Goal: Transaction & Acquisition: Purchase product/service

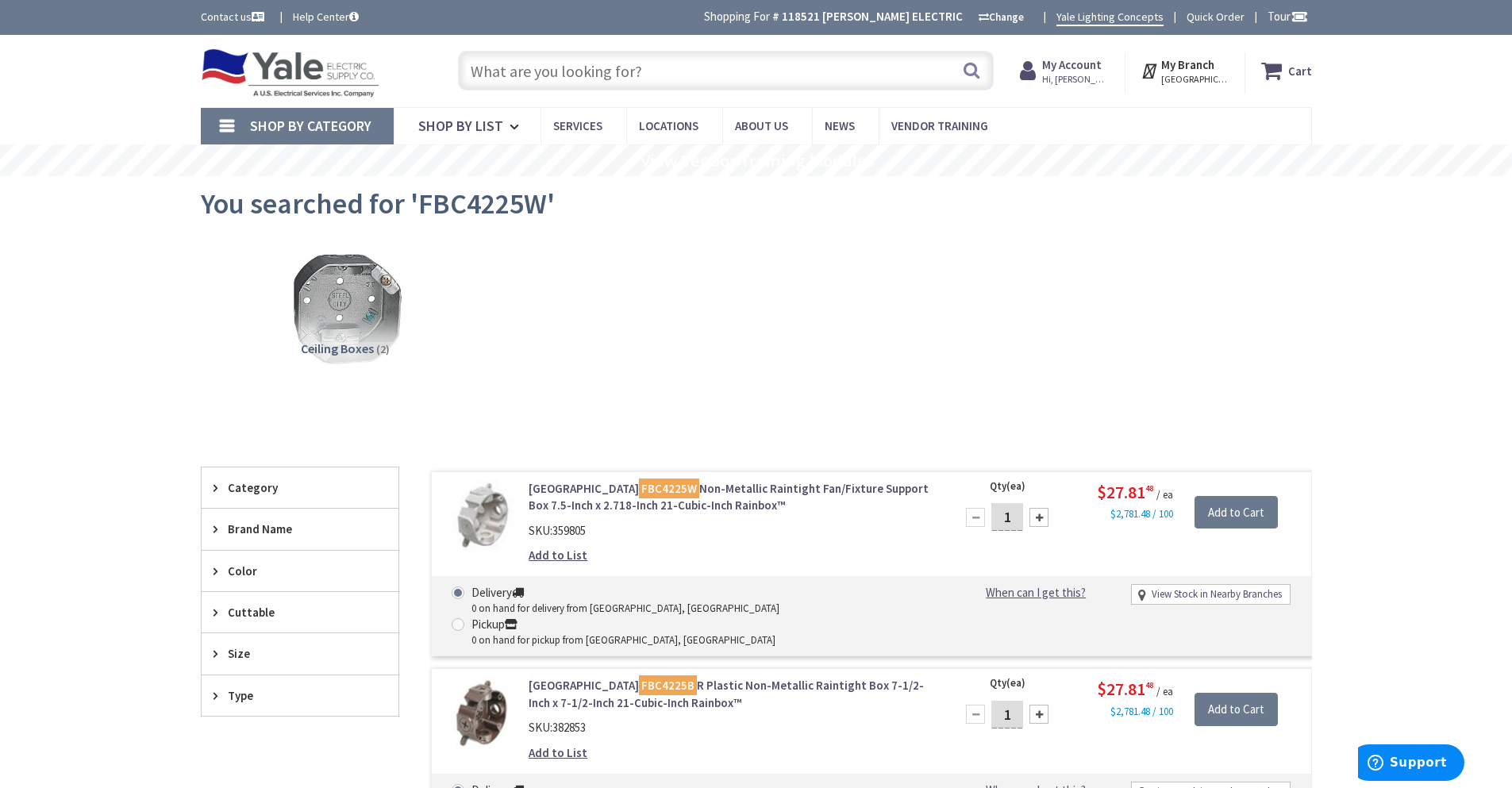
click at [590, 67] on input "text" at bounding box center [726, 71] width 536 height 39
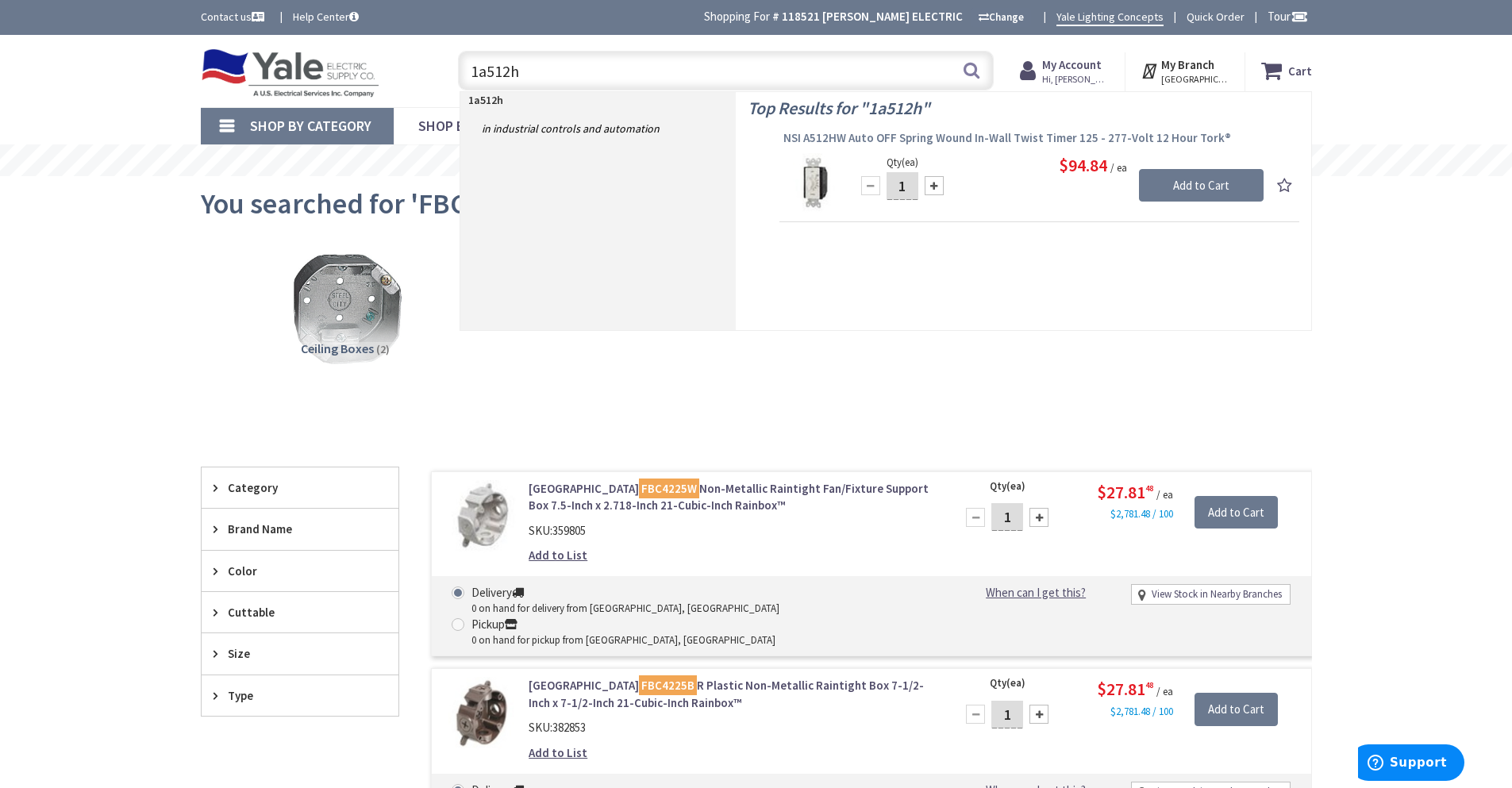
type input "1a512h"
click at [940, 138] on span "NSI A512HW Auto OFF Spring Wound In-Wall Twist Timer 125 - 277-Volt 12 Hour Tor…" at bounding box center [1039, 137] width 512 height 16
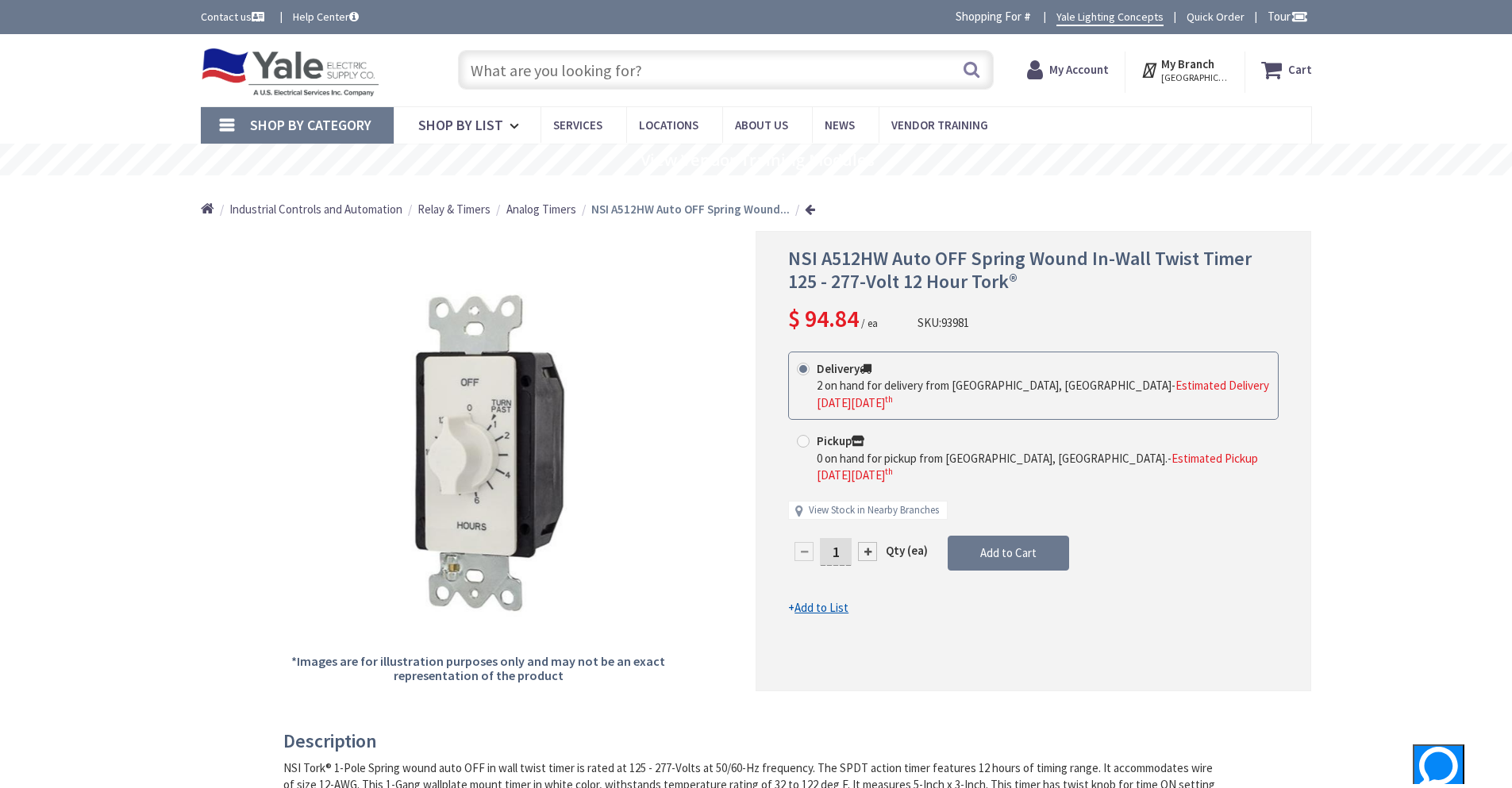
type input "[GEOGRAPHIC_DATA], [GEOGRAPHIC_DATA]"
click at [1061, 626] on div "NSI A512HW Auto OFF Spring Wound In-Wall Twist Timer 125 - 277-Volt 12 Hour Tor…" at bounding box center [1033, 462] width 556 height 460
drag, startPoint x: 1075, startPoint y: 614, endPoint x: 1090, endPoint y: 605, distance: 17.5
click at [1087, 605] on div "NSI A512HW Auto OFF Spring Wound In-Wall Twist Timer 125 - 277-Volt 12 Hour Tor…" at bounding box center [1033, 462] width 556 height 460
